Goal: Task Accomplishment & Management: Use online tool/utility

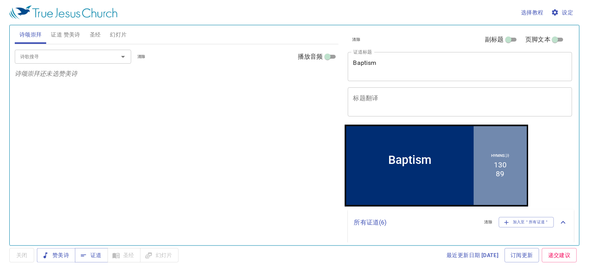
click at [115, 37] on span "幻灯片" at bounding box center [118, 35] width 17 height 10
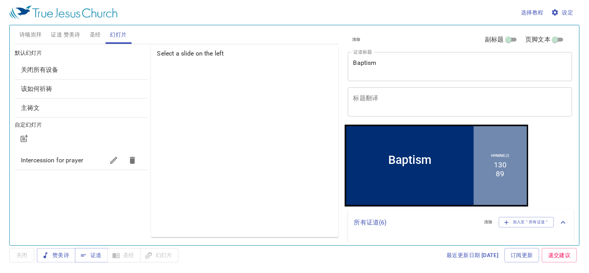
click at [99, 36] on span "圣经" at bounding box center [95, 35] width 11 height 10
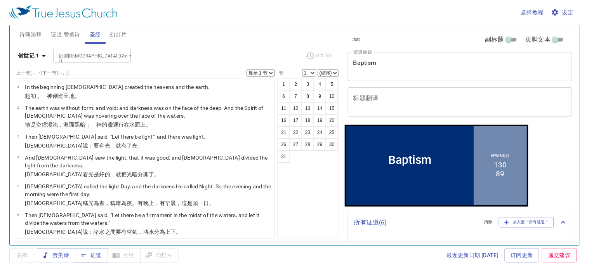
click at [122, 35] on span "幻灯片" at bounding box center [118, 35] width 17 height 10
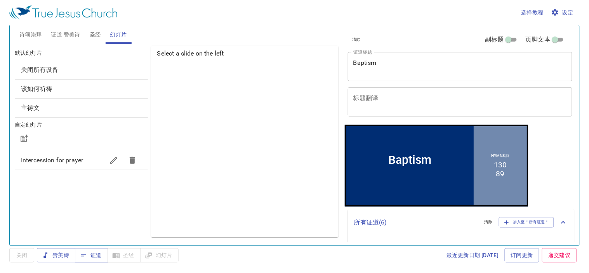
click at [43, 88] on span "该如何祈祷" at bounding box center [36, 88] width 31 height 7
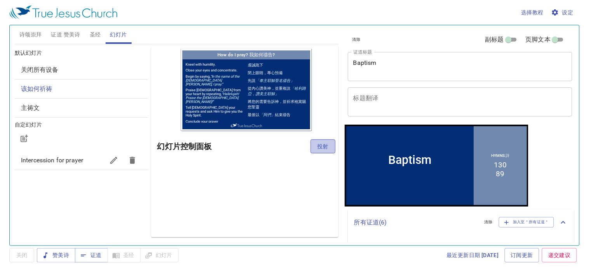
click at [321, 148] on span "投射" at bounding box center [323, 147] width 12 height 10
click at [26, 33] on span "诗颂崇拜" at bounding box center [30, 35] width 23 height 10
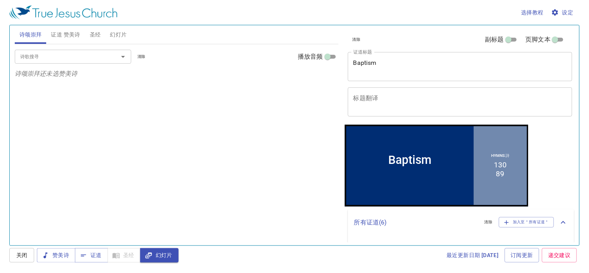
click at [78, 40] on button "证道 赞美诗" at bounding box center [65, 34] width 38 height 19
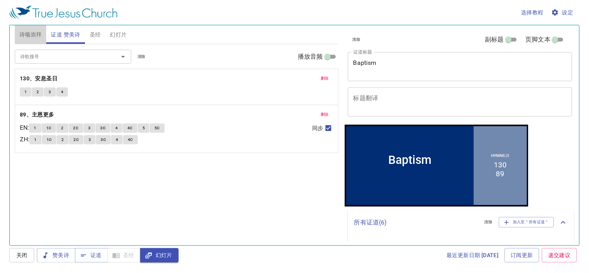
click at [26, 36] on span "诗颂崇拜" at bounding box center [30, 35] width 23 height 10
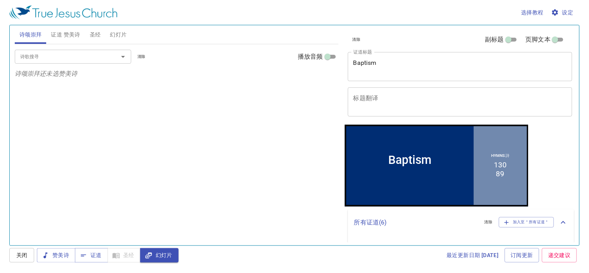
click at [66, 57] on input "诗歌搜寻" at bounding box center [61, 56] width 89 height 9
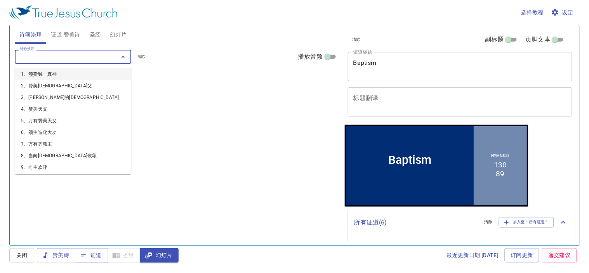
click at [59, 59] on input "诗歌搜寻" at bounding box center [61, 56] width 89 height 9
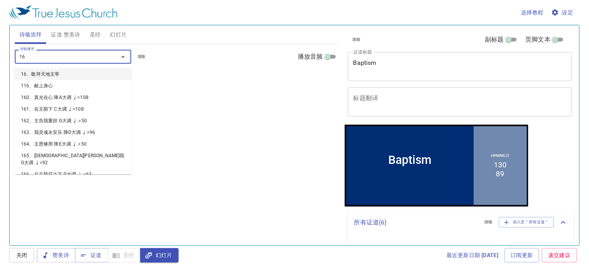
type input "164"
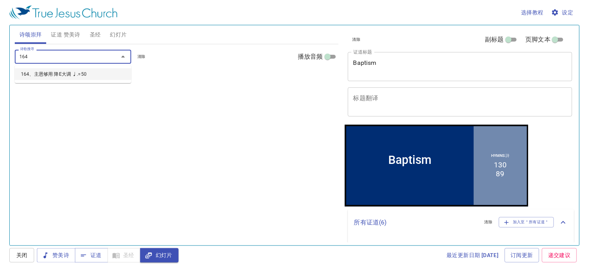
click at [70, 71] on li "164、主恩够用 降E大调 ♩.=50" at bounding box center [73, 74] width 117 height 12
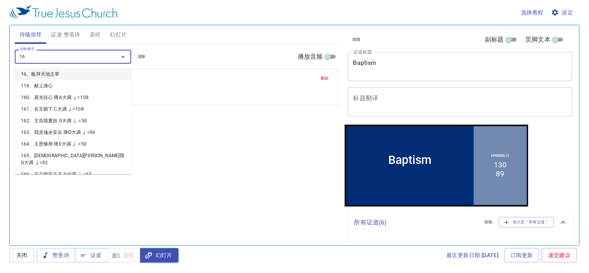
type input "163"
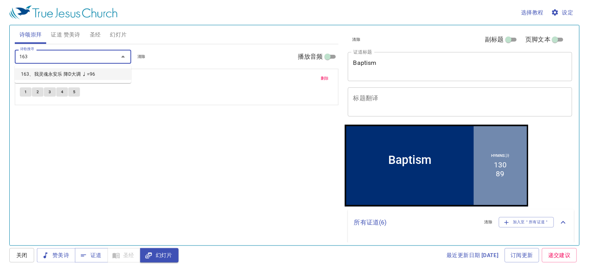
click at [67, 75] on li "163、我灵魂永安乐 降D大调 ♩=96" at bounding box center [73, 74] width 117 height 12
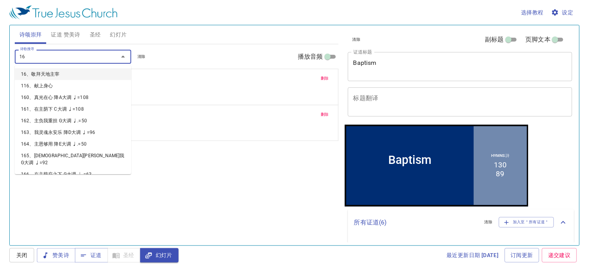
type input "162"
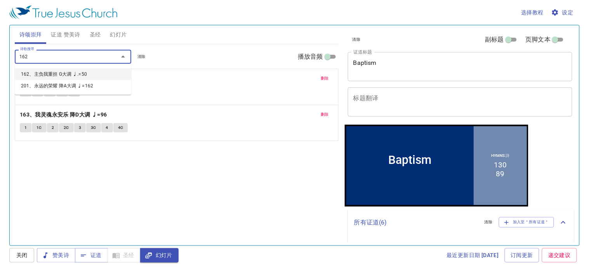
click at [82, 71] on li "162、主负我重担 G大调 ♩.=50" at bounding box center [73, 74] width 117 height 12
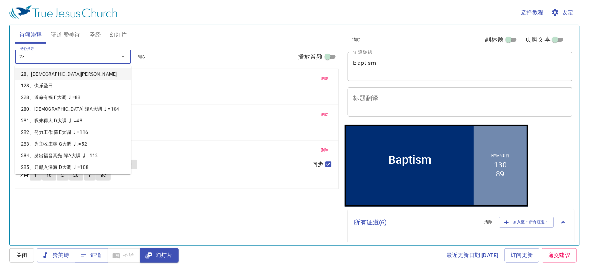
type input "288"
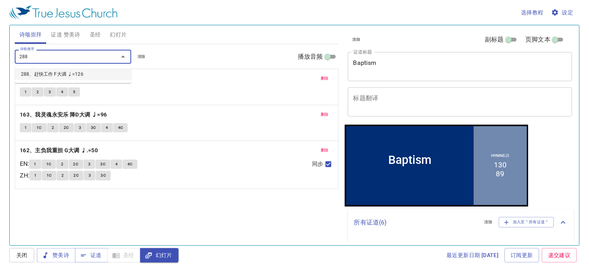
click at [56, 75] on li "288、赶快工作 F大调 ♩=126" at bounding box center [73, 74] width 117 height 12
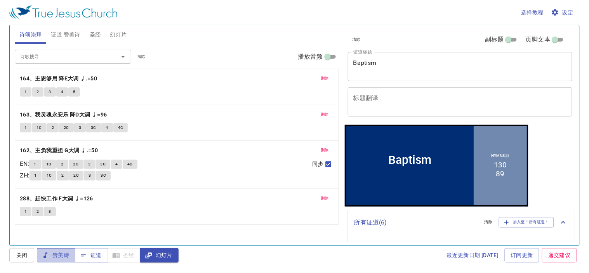
click at [64, 252] on span "赞美诗" at bounding box center [56, 256] width 26 height 10
click at [263, 218] on div "1 2 3" at bounding box center [177, 212] width 314 height 11
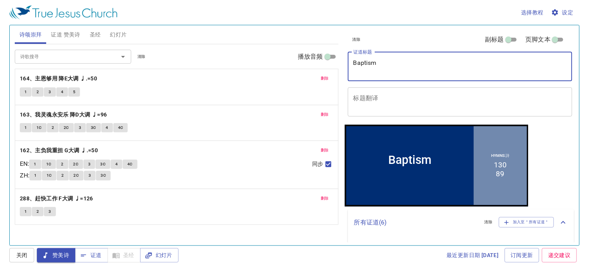
click at [382, 63] on textarea "Baptism" at bounding box center [461, 66] width 214 height 15
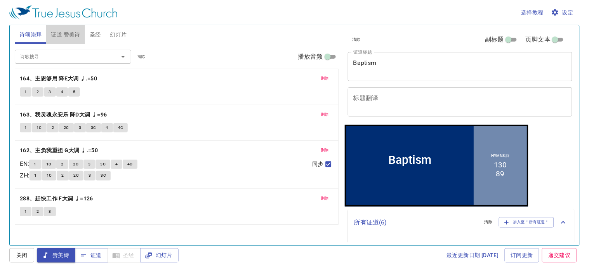
click at [67, 31] on span "证道 赞美诗" at bounding box center [65, 35] width 29 height 10
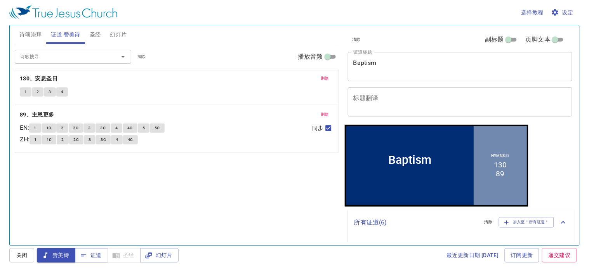
click at [324, 76] on span "删除" at bounding box center [325, 78] width 8 height 7
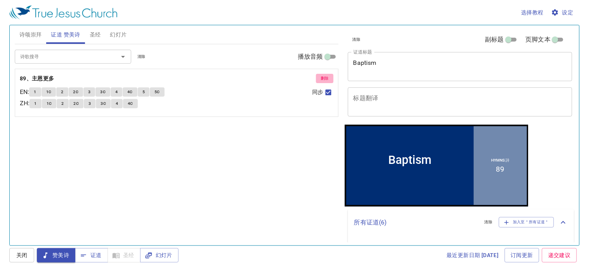
click at [323, 78] on span "删除" at bounding box center [325, 78] width 8 height 7
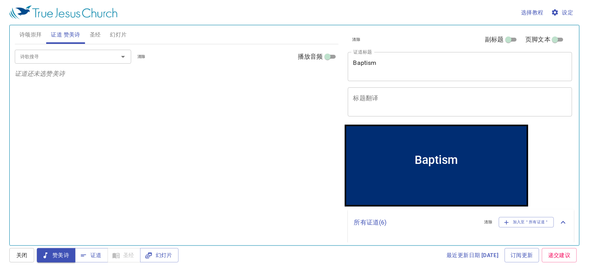
click at [23, 58] on input "诗歌搜寻" at bounding box center [61, 56] width 89 height 9
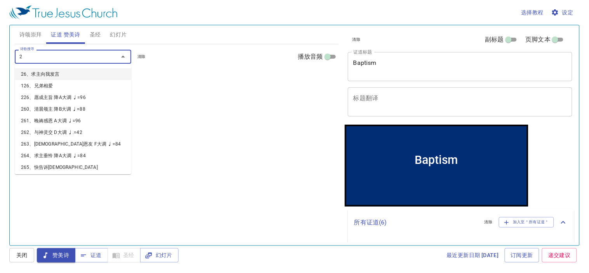
type input "26"
click at [43, 71] on li "26、求主向我发言" at bounding box center [73, 74] width 117 height 12
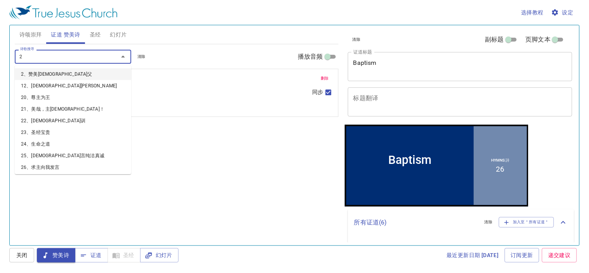
type input "25"
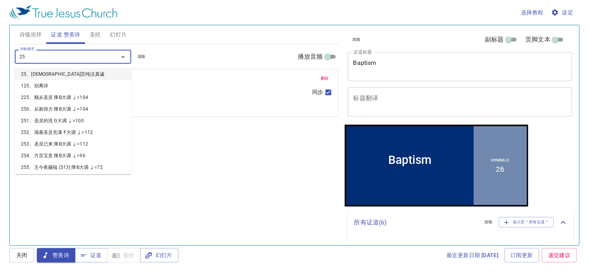
click at [44, 72] on li "25、[DEMOGRAPHIC_DATA]言纯洁真诚" at bounding box center [73, 74] width 117 height 12
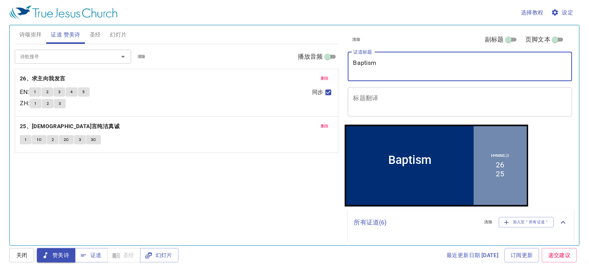
drag, startPoint x: 404, startPoint y: 64, endPoint x: 344, endPoint y: 61, distance: 60.3
click at [344, 61] on div "清除 副标题 页脚文本 证道标题 Baptism x 证道标题 标题翻译 x 标题翻译 副标题 x 副标题 副标题翻译 x 副标题翻译 页脚文本 页脚文本 所…" at bounding box center [460, 132] width 236 height 220
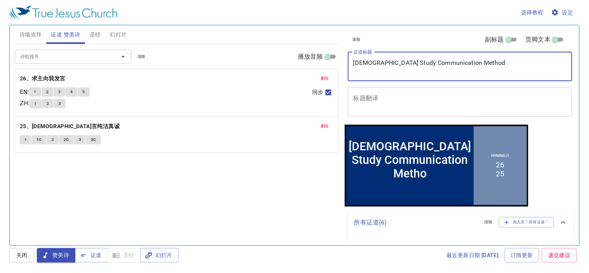
type textarea "Bible Study Communication Methods"
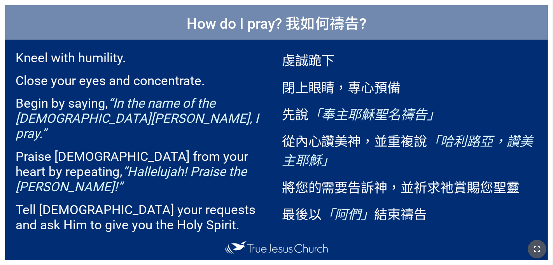
click at [345, 246] on icon "button" at bounding box center [536, 248] width 5 height 5
